Goal: Task Accomplishment & Management: Use online tool/utility

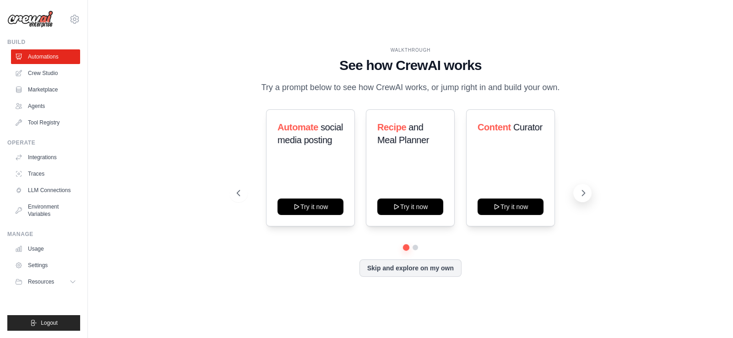
click at [582, 189] on icon at bounding box center [583, 193] width 9 height 9
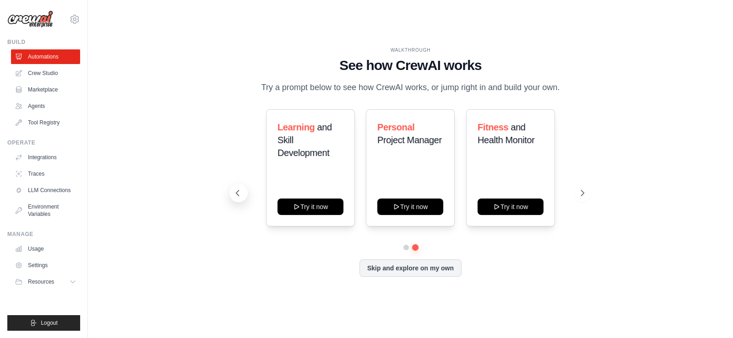
click at [238, 184] on button at bounding box center [238, 193] width 18 height 18
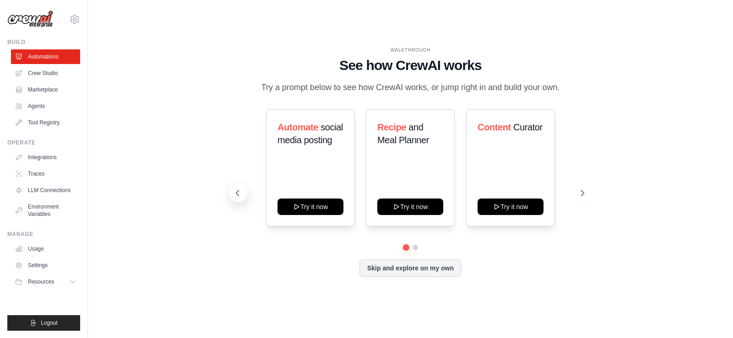
click at [238, 184] on button at bounding box center [238, 193] width 18 height 18
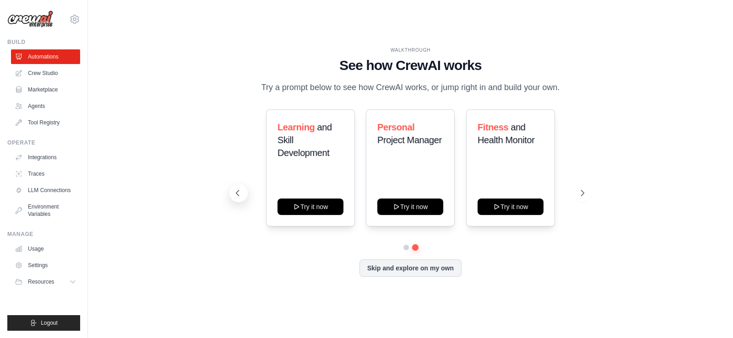
click at [238, 184] on button at bounding box center [238, 193] width 18 height 18
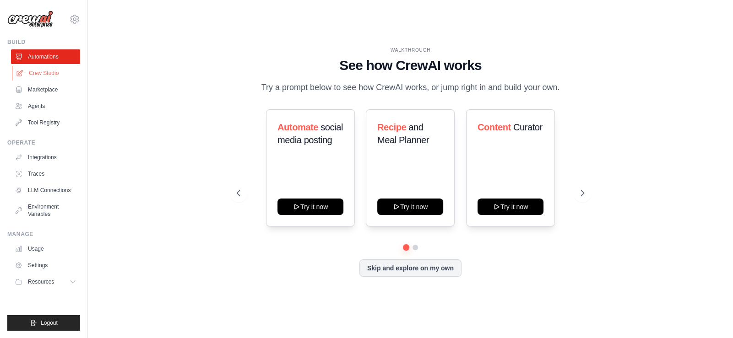
click at [65, 69] on link "Crew Studio" at bounding box center [46, 73] width 69 height 15
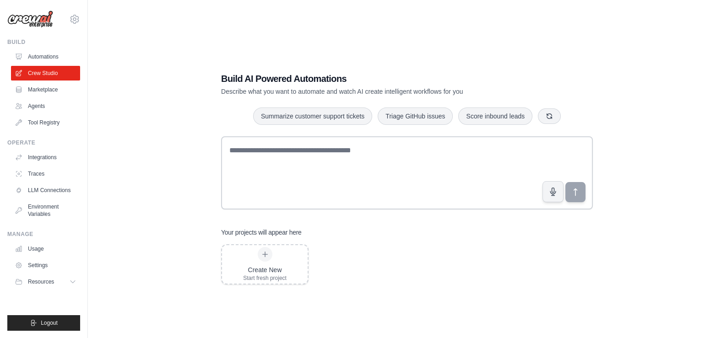
click at [657, 147] on div "Build AI Powered Automations Describe what you want to automate and watch AI cr…" at bounding box center [407, 178] width 609 height 338
click at [550, 114] on icon "button" at bounding box center [549, 115] width 7 height 7
click at [260, 263] on div "Create New Start fresh project" at bounding box center [264, 264] width 43 height 35
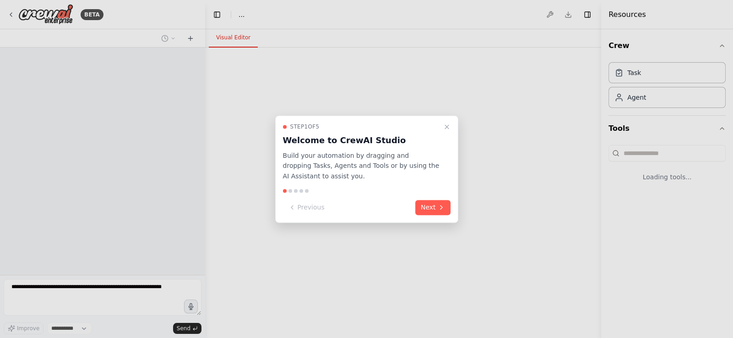
select select "****"
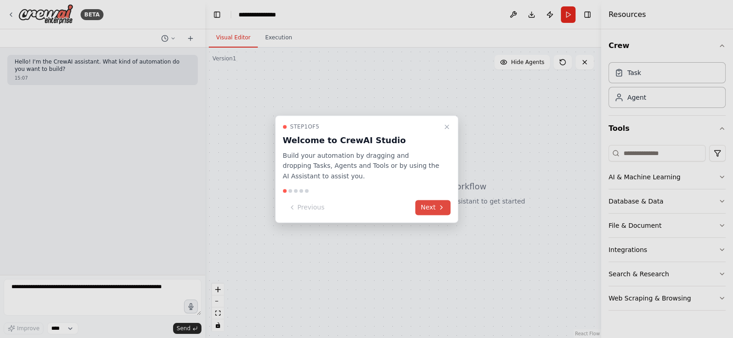
click at [431, 208] on button "Next" at bounding box center [432, 207] width 35 height 15
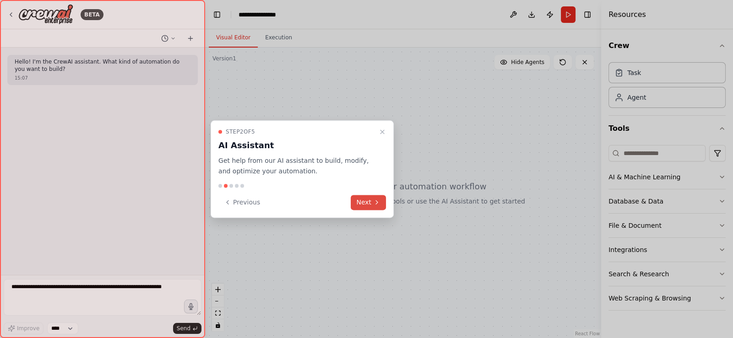
click at [353, 206] on button "Next" at bounding box center [368, 202] width 35 height 15
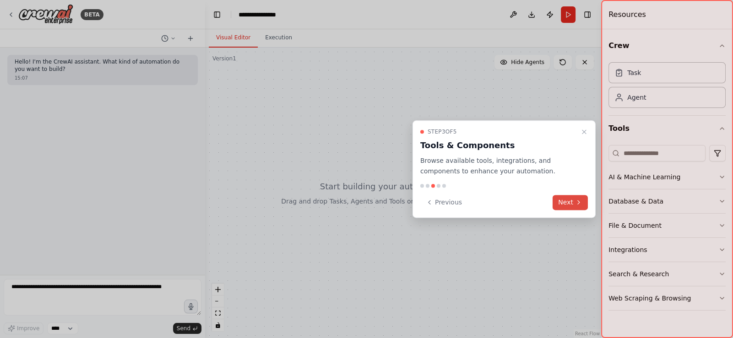
click at [556, 206] on button "Next" at bounding box center [570, 202] width 35 height 15
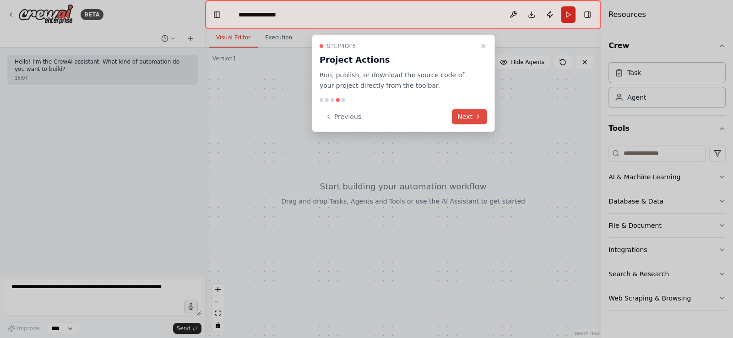
click at [475, 112] on button "Next" at bounding box center [469, 116] width 35 height 15
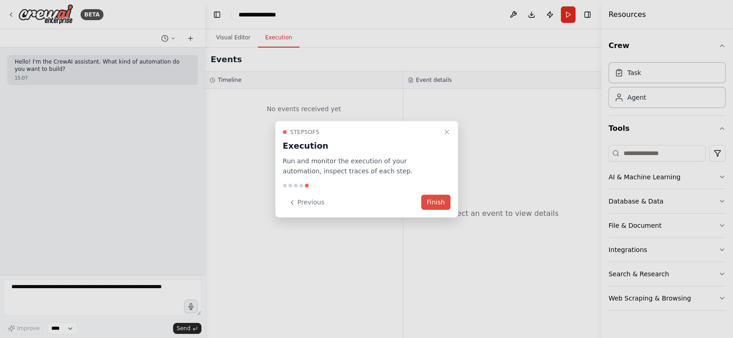
click at [435, 196] on button "Finish" at bounding box center [435, 202] width 29 height 15
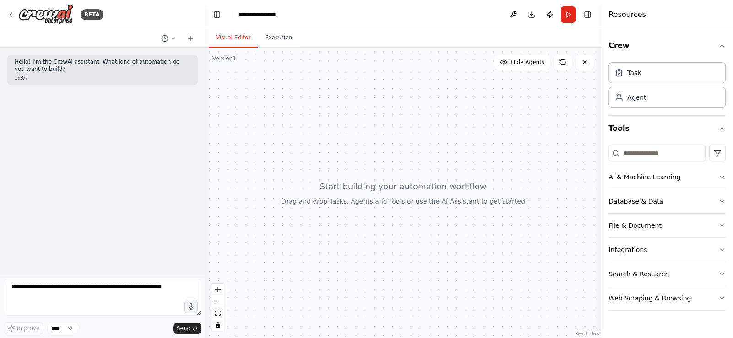
click at [63, 68] on p "Hello! I'm the CrewAI assistant. What kind of automation do you want to build?" at bounding box center [103, 66] width 176 height 14
click at [123, 155] on div "Hello! I'm the CrewAI assistant. What kind of automation do you want to build? …" at bounding box center [102, 162] width 205 height 228
click at [634, 74] on div "Task" at bounding box center [634, 72] width 14 height 9
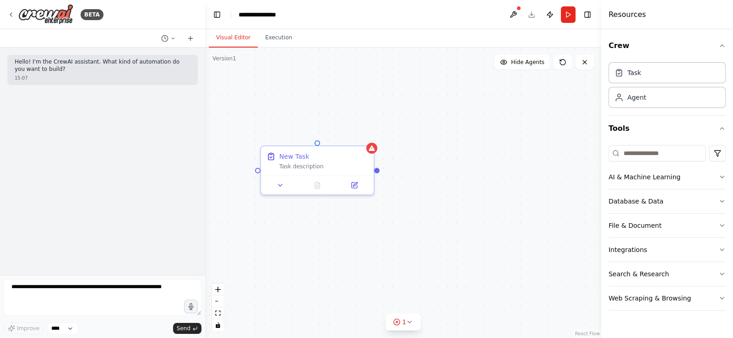
drag, startPoint x: 405, startPoint y: 175, endPoint x: 373, endPoint y: 172, distance: 32.2
click at [373, 172] on div "New Task Task description" at bounding box center [403, 193] width 396 height 291
click at [333, 173] on div "New Task Task description" at bounding box center [312, 159] width 113 height 29
click at [277, 189] on button at bounding box center [276, 183] width 32 height 11
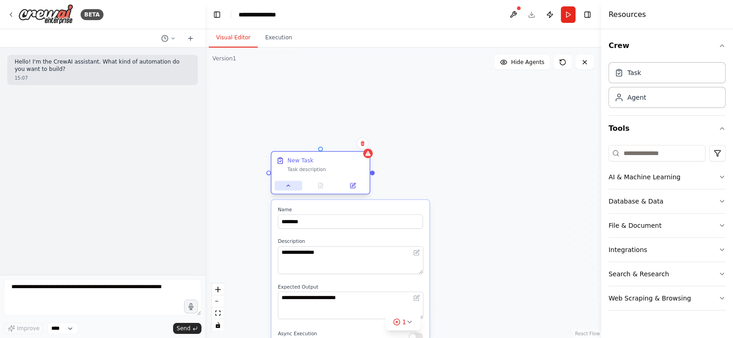
click at [289, 190] on button at bounding box center [288, 186] width 27 height 10
click at [655, 224] on button "File & Document" at bounding box center [667, 226] width 117 height 24
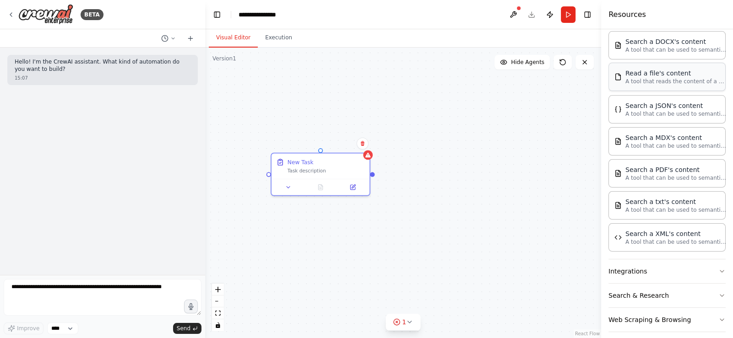
scroll to position [248, 0]
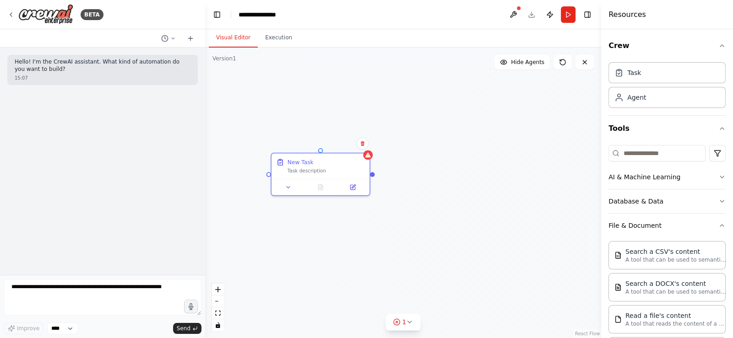
click at [370, 130] on div "New Task Task description" at bounding box center [403, 193] width 396 height 291
click at [387, 245] on div "New Task Task description" at bounding box center [403, 193] width 396 height 291
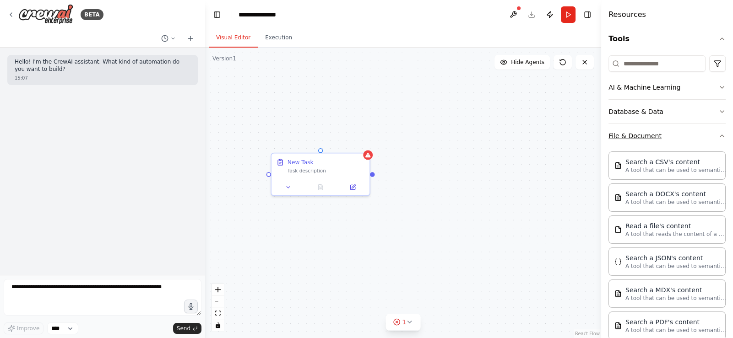
scroll to position [91, 0]
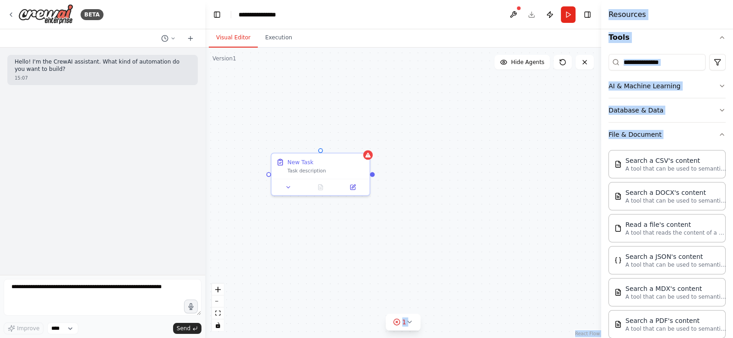
drag, startPoint x: 632, startPoint y: 177, endPoint x: 552, endPoint y: 163, distance: 81.4
click at [551, 163] on div "**********" at bounding box center [366, 169] width 733 height 338
click at [550, 163] on div "New Task Task description" at bounding box center [403, 193] width 396 height 291
click at [577, 172] on div "New Task Task description" at bounding box center [403, 193] width 396 height 291
click at [658, 172] on div "Search a CSV's content A tool that can be used to semantic search a query from …" at bounding box center [667, 164] width 117 height 28
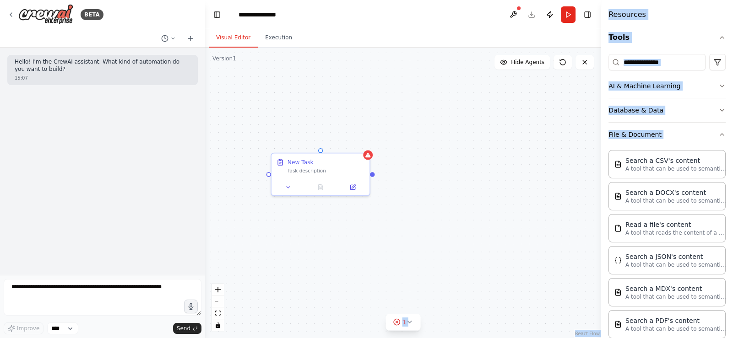
click at [602, 175] on div at bounding box center [603, 169] width 4 height 338
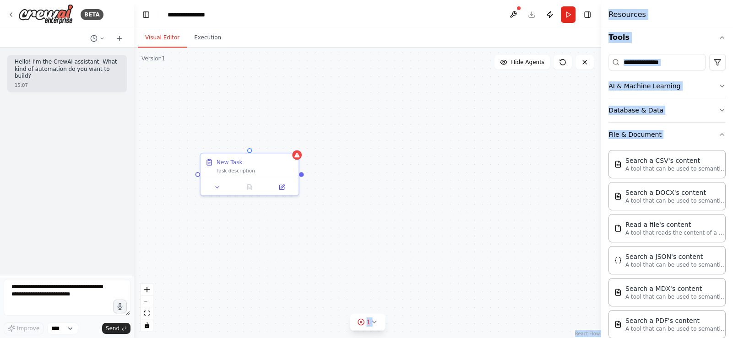
drag, startPoint x: 205, startPoint y: 179, endPoint x: 121, endPoint y: 180, distance: 83.4
click at [121, 180] on div "**********" at bounding box center [366, 169] width 733 height 338
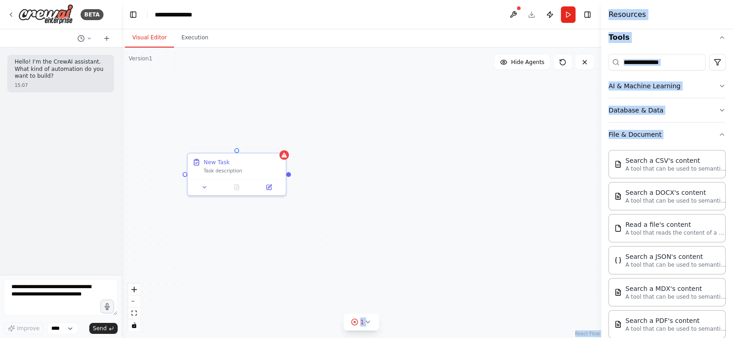
click at [356, 180] on div "New Task Task description" at bounding box center [361, 193] width 480 height 291
click at [631, 11] on h4 "Resources" at bounding box center [628, 14] width 38 height 11
click at [629, 14] on h4 "Resources" at bounding box center [628, 14] width 38 height 11
click at [627, 15] on h4 "Resources" at bounding box center [628, 14] width 38 height 11
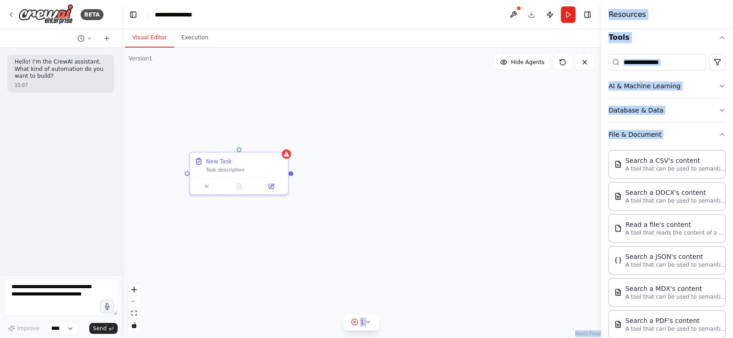
click at [466, 116] on div "New Task Task description" at bounding box center [361, 193] width 480 height 291
click at [337, 167] on div "New Task Task description" at bounding box center [361, 193] width 480 height 291
click at [202, 173] on div "New Task" at bounding box center [208, 169] width 26 height 8
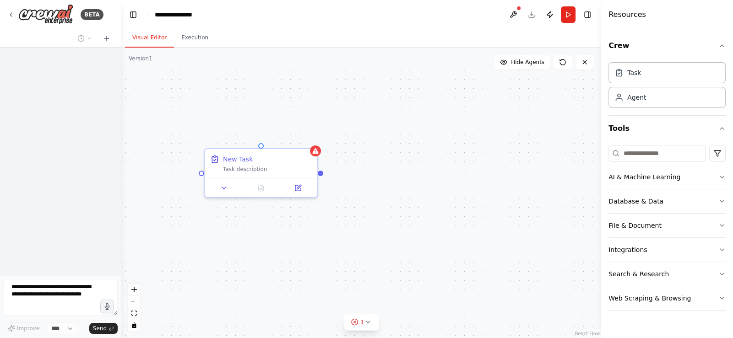
click at [310, 203] on div "New Task Task description" at bounding box center [361, 193] width 480 height 291
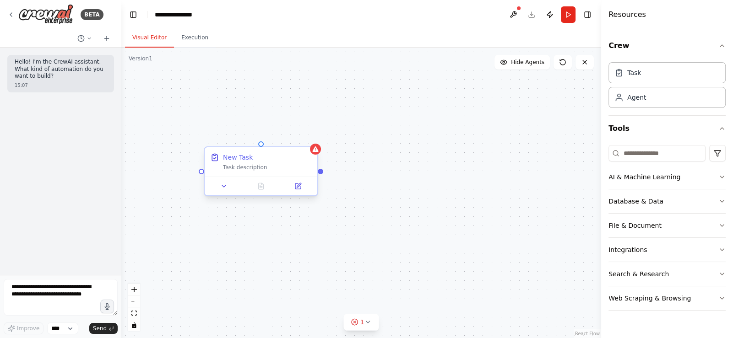
drag, startPoint x: 288, startPoint y: 165, endPoint x: 267, endPoint y: 164, distance: 21.5
click at [267, 164] on div "Task description" at bounding box center [267, 167] width 89 height 7
click at [353, 321] on circle at bounding box center [355, 322] width 6 height 6
click at [369, 323] on span "Task New Task has no agent assigned" at bounding box center [366, 320] width 103 height 7
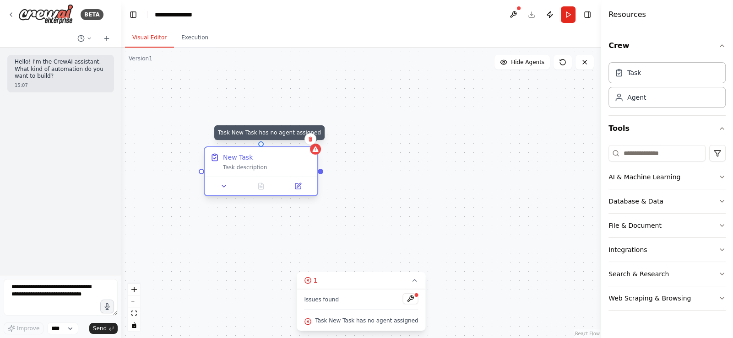
click at [312, 148] on icon at bounding box center [315, 149] width 7 height 7
click at [312, 143] on button at bounding box center [310, 139] width 12 height 12
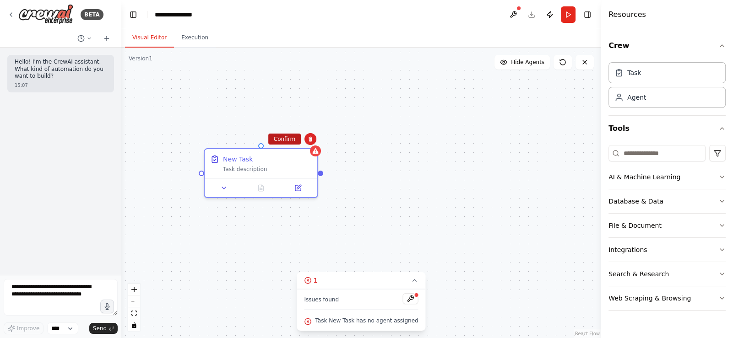
click at [278, 136] on button "Confirm" at bounding box center [284, 139] width 33 height 11
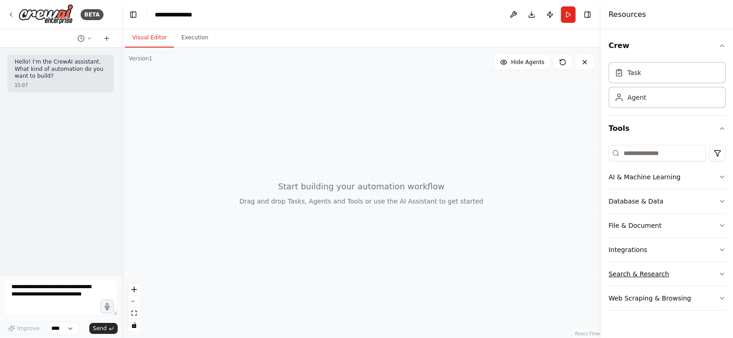
click at [643, 274] on button "Search & Research" at bounding box center [667, 274] width 117 height 24
click at [638, 113] on div "Task Agent" at bounding box center [667, 87] width 117 height 57
click at [634, 100] on div "Agent" at bounding box center [636, 96] width 19 height 9
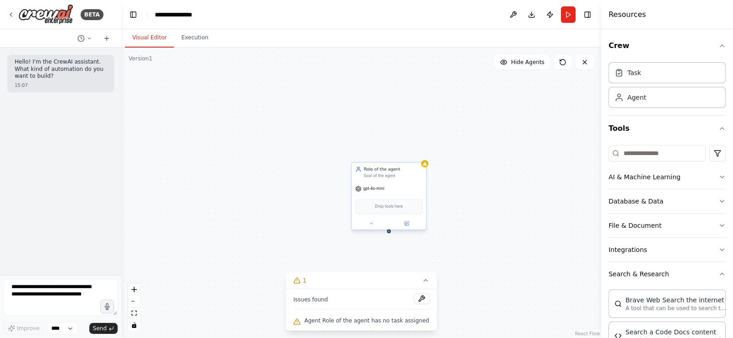
click at [373, 194] on div "gpt-4o-mini" at bounding box center [389, 188] width 74 height 13
click at [372, 192] on div "gpt-4o-mini" at bounding box center [389, 188] width 74 height 13
click at [370, 191] on div "gpt-4o-mini" at bounding box center [369, 189] width 29 height 6
click at [393, 217] on div "Drop tools here" at bounding box center [389, 207] width 74 height 22
click at [393, 214] on div "Drop tools here" at bounding box center [389, 207] width 74 height 22
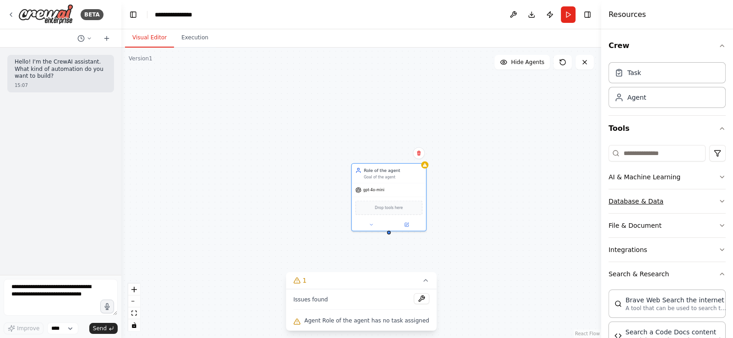
scroll to position [91, 0]
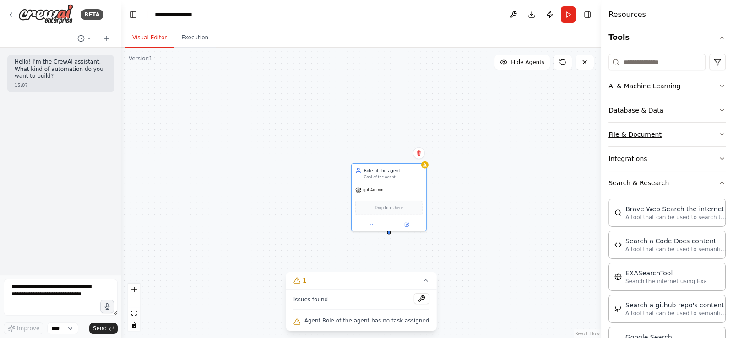
click at [647, 134] on button "File & Document" at bounding box center [667, 135] width 117 height 24
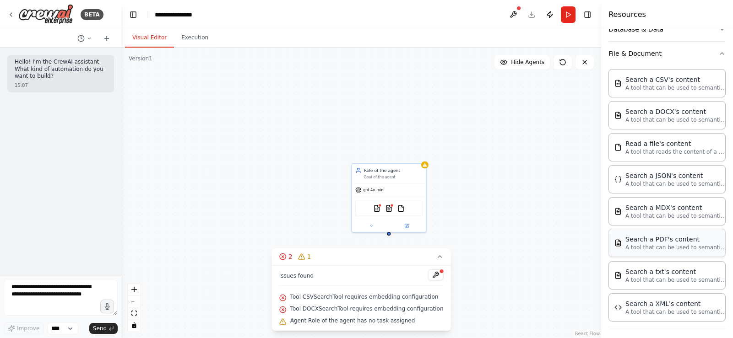
scroll to position [228, 0]
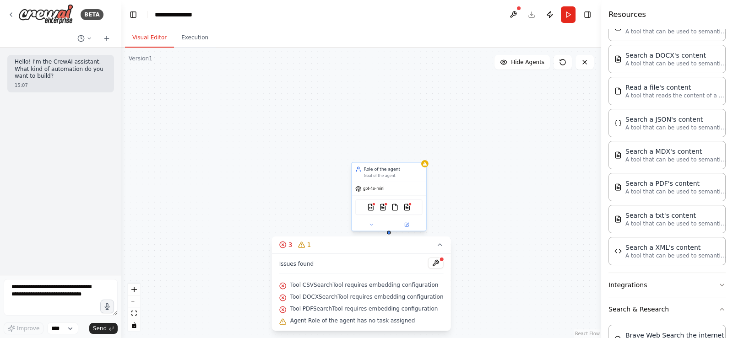
click at [375, 213] on div "CSVSearchTool DOCXSearchTool FileReadTool PDFSearchTool" at bounding box center [388, 208] width 67 height 16
click at [337, 282] on span "Tool CSVSearchTool requires embedding configuration" at bounding box center [364, 285] width 148 height 7
click at [434, 265] on button at bounding box center [436, 263] width 16 height 11
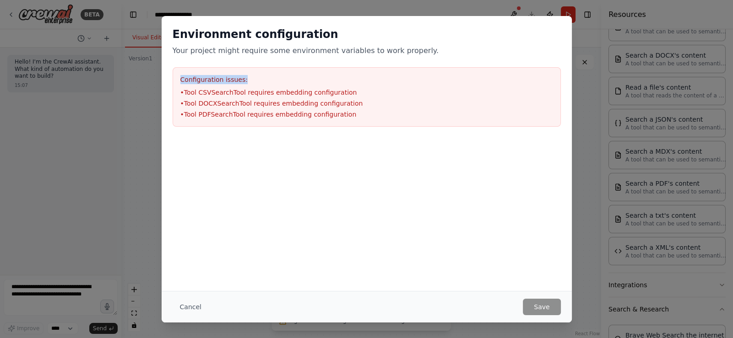
click at [591, 56] on div "Environment configuration Your project might require some environment variables…" at bounding box center [366, 169] width 733 height 338
click at [187, 313] on button "Cancel" at bounding box center [191, 307] width 36 height 16
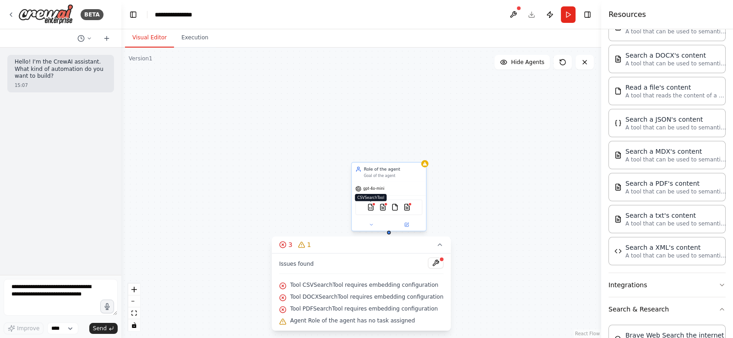
click at [375, 203] on div at bounding box center [374, 204] width 4 height 4
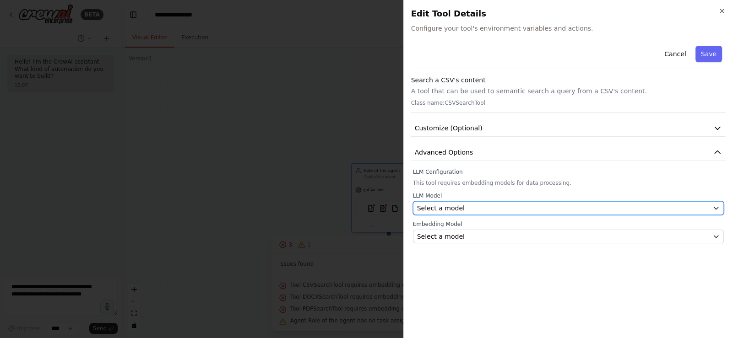
click at [452, 209] on span "Select a model" at bounding box center [441, 208] width 48 height 9
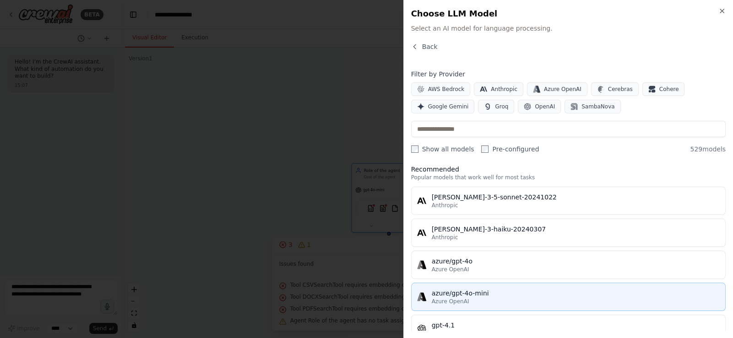
scroll to position [0, 0]
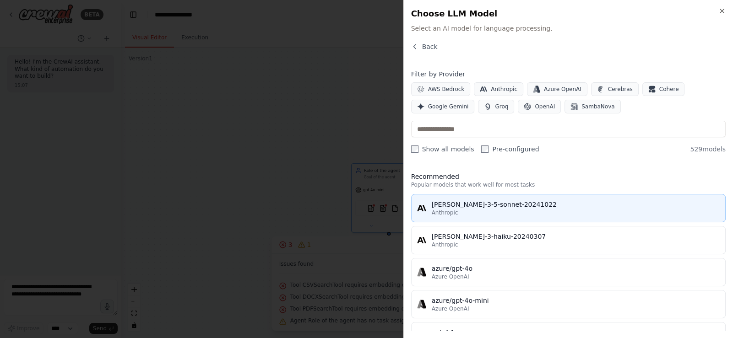
click at [532, 210] on div "Anthropic" at bounding box center [576, 212] width 288 height 7
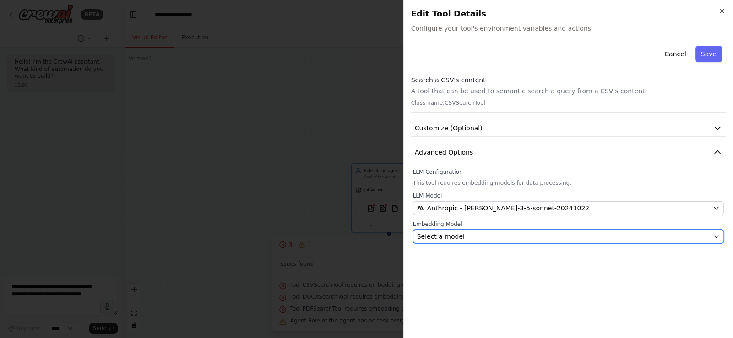
click at [463, 237] on div "Select a model" at bounding box center [563, 236] width 292 height 9
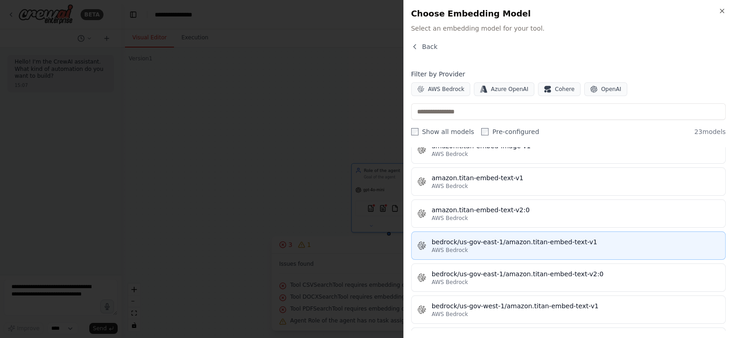
scroll to position [91, 0]
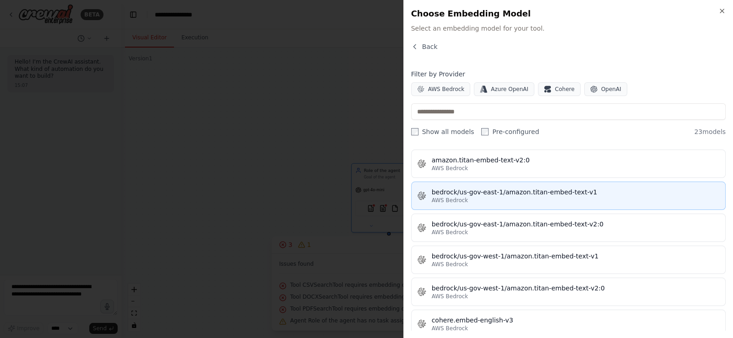
click at [468, 203] on button "bedrock/us-gov-east-1/amazon.titan-embed-text-v1 AWS Bedrock" at bounding box center [568, 196] width 315 height 28
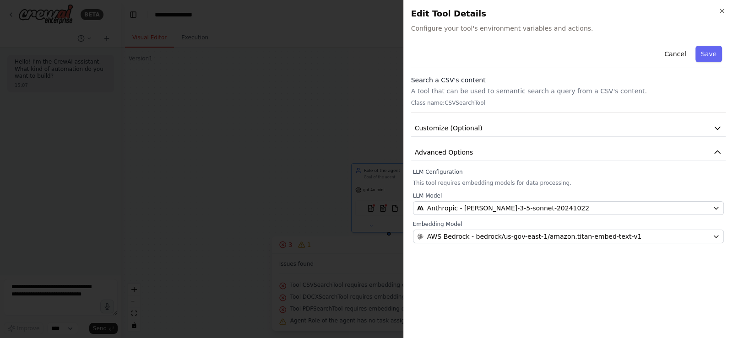
click at [309, 183] on div at bounding box center [366, 169] width 733 height 338
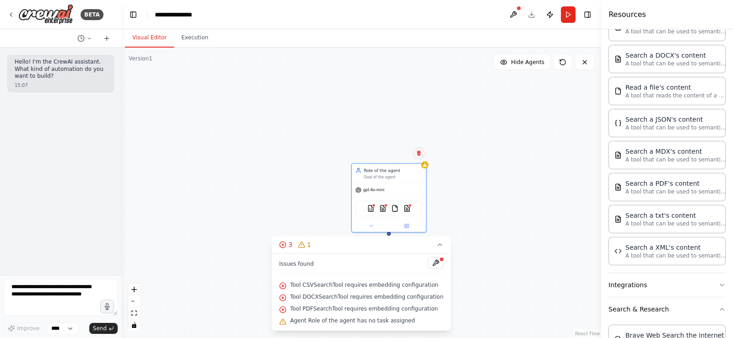
click at [420, 159] on button at bounding box center [419, 153] width 12 height 12
click at [402, 152] on button "Confirm" at bounding box center [392, 153] width 33 height 11
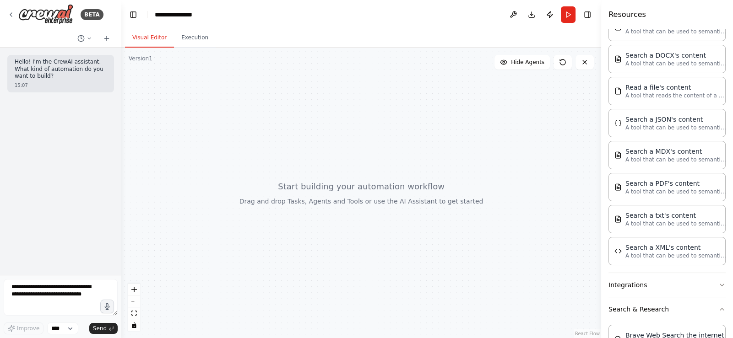
click at [19, 154] on div "Hello! I'm the CrewAI assistant. What kind of automation do you want to build? …" at bounding box center [60, 162] width 121 height 228
